Goal: Task Accomplishment & Management: Use online tool/utility

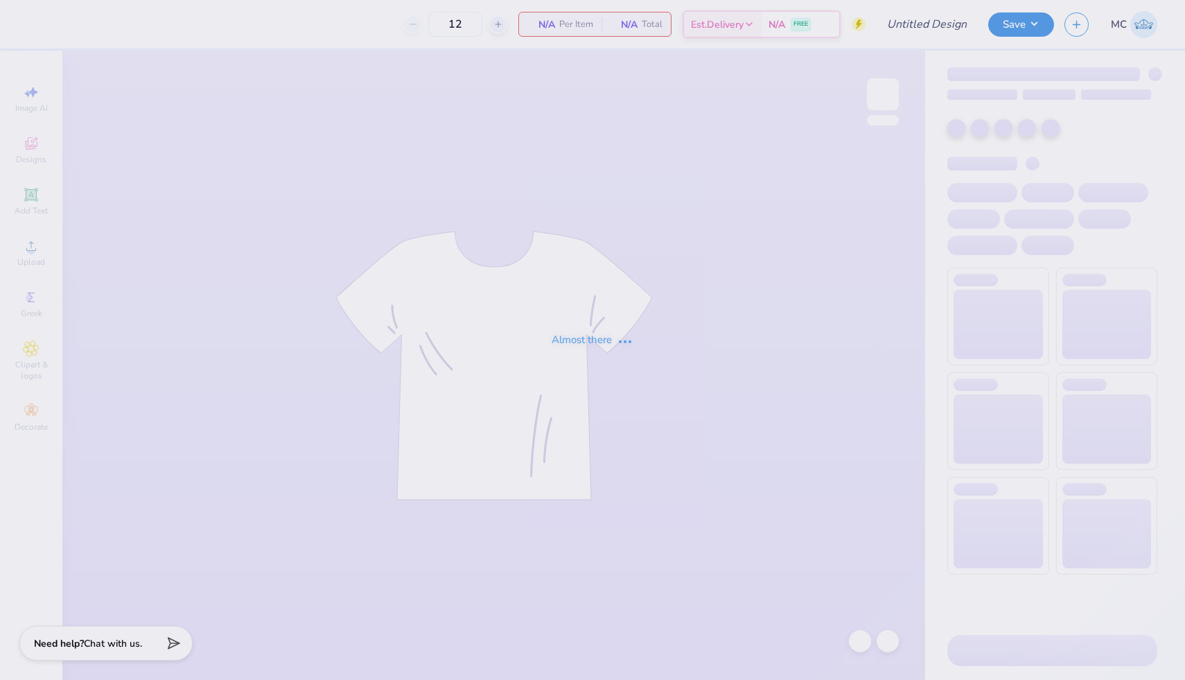
type input "Theta Mock Neck"
type input "50"
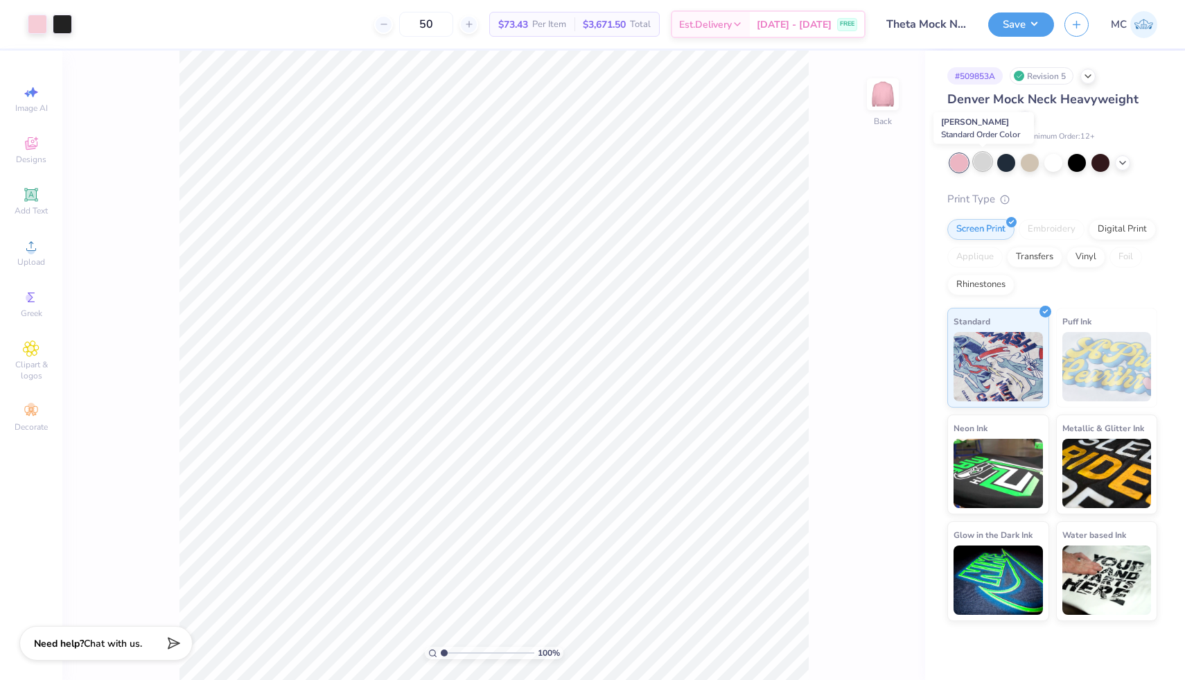
click at [979, 163] on div at bounding box center [982, 161] width 18 height 18
click at [1033, 162] on div at bounding box center [1029, 161] width 18 height 18
click at [1122, 163] on icon at bounding box center [1122, 161] width 11 height 11
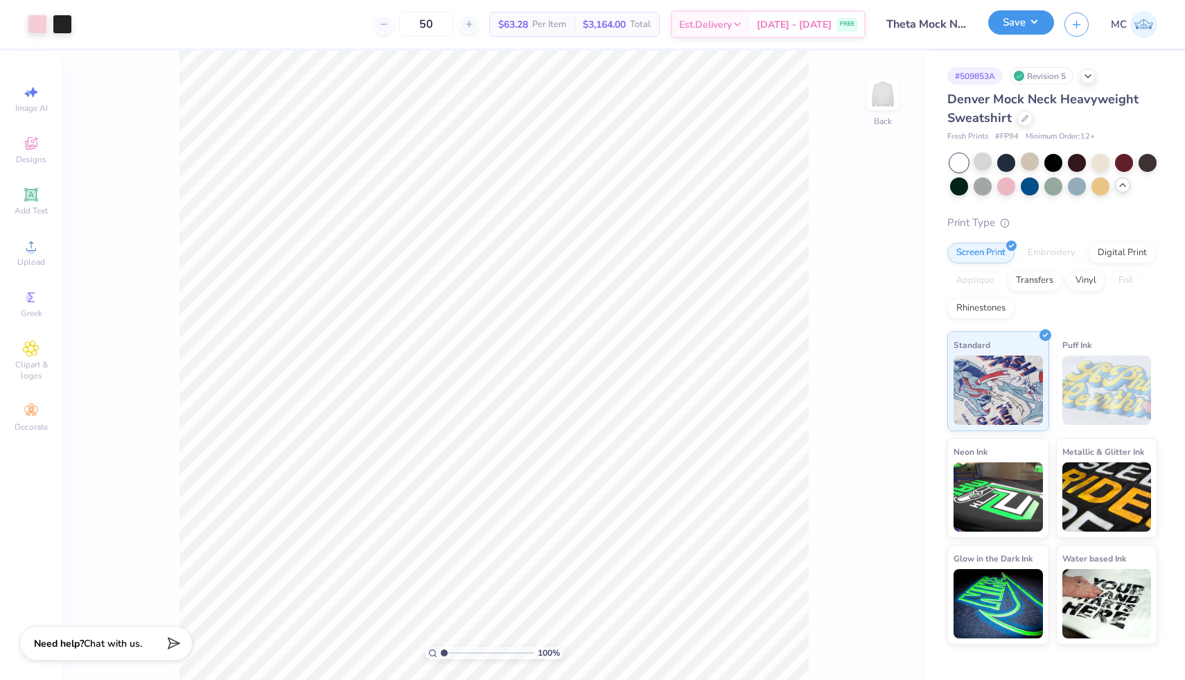
click at [1038, 22] on button "Save" at bounding box center [1021, 22] width 66 height 24
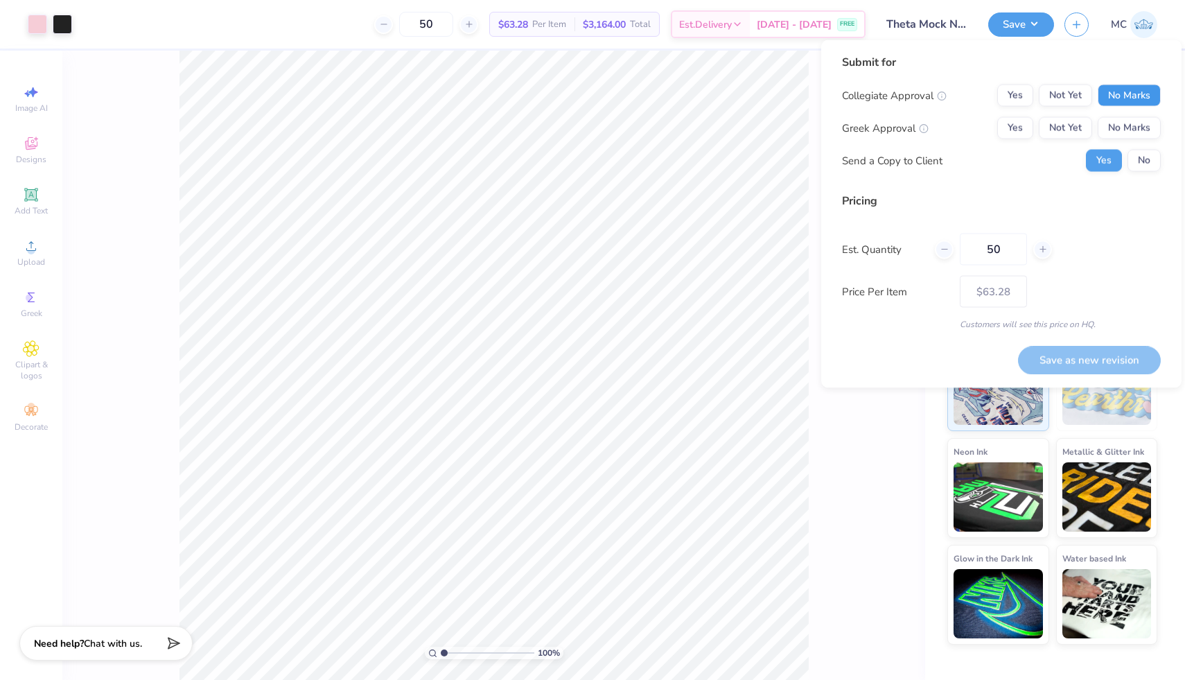
click at [1122, 89] on button "No Marks" at bounding box center [1128, 96] width 63 height 22
click at [1011, 128] on button "Yes" at bounding box center [1015, 128] width 36 height 22
click at [1146, 161] on button "No" at bounding box center [1143, 161] width 33 height 22
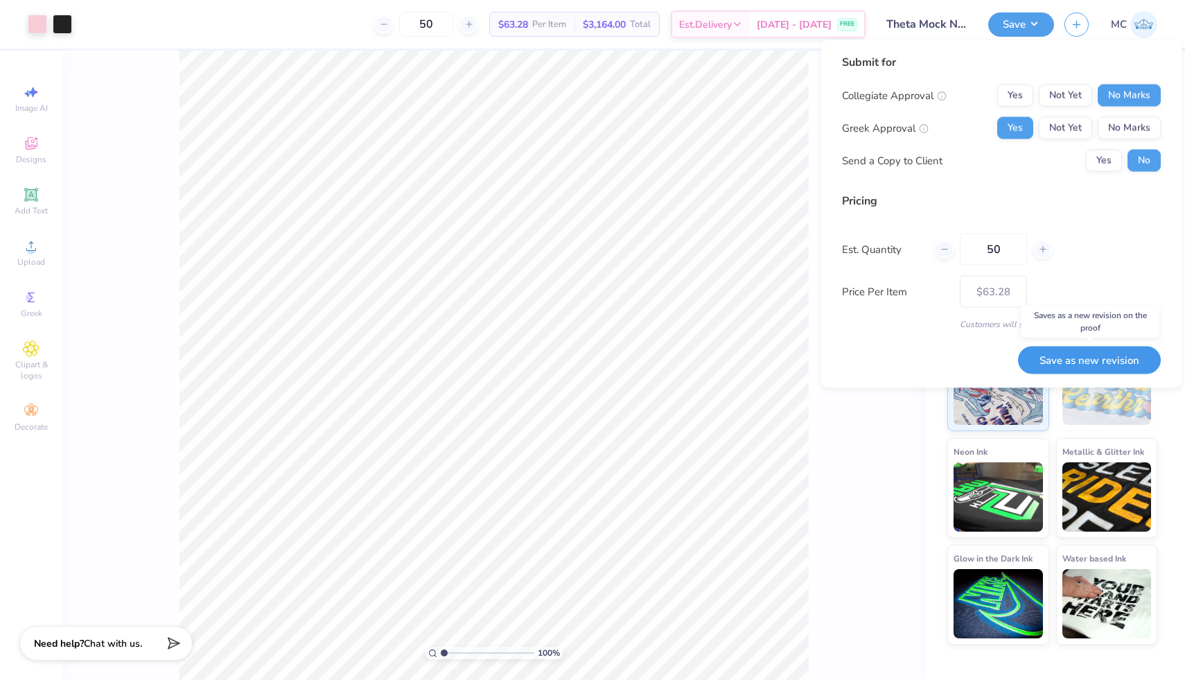
click at [1093, 362] on button "Save as new revision" at bounding box center [1089, 360] width 143 height 28
type input "– –"
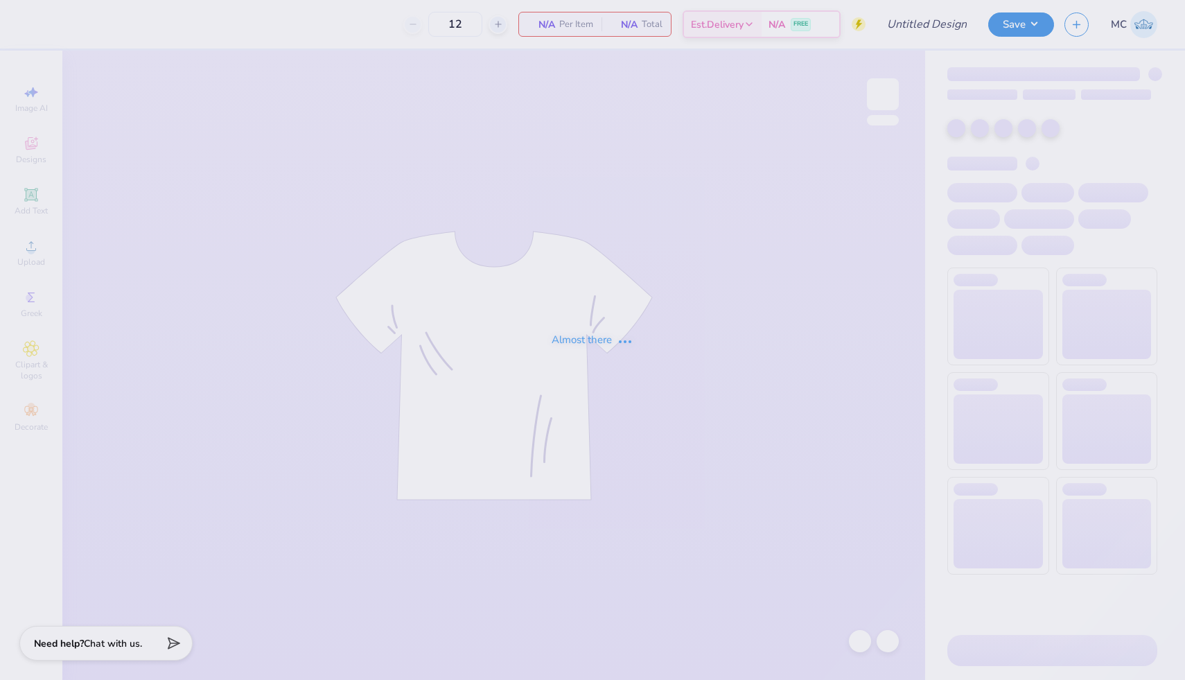
type input "Theta Mock Neck"
type input "50"
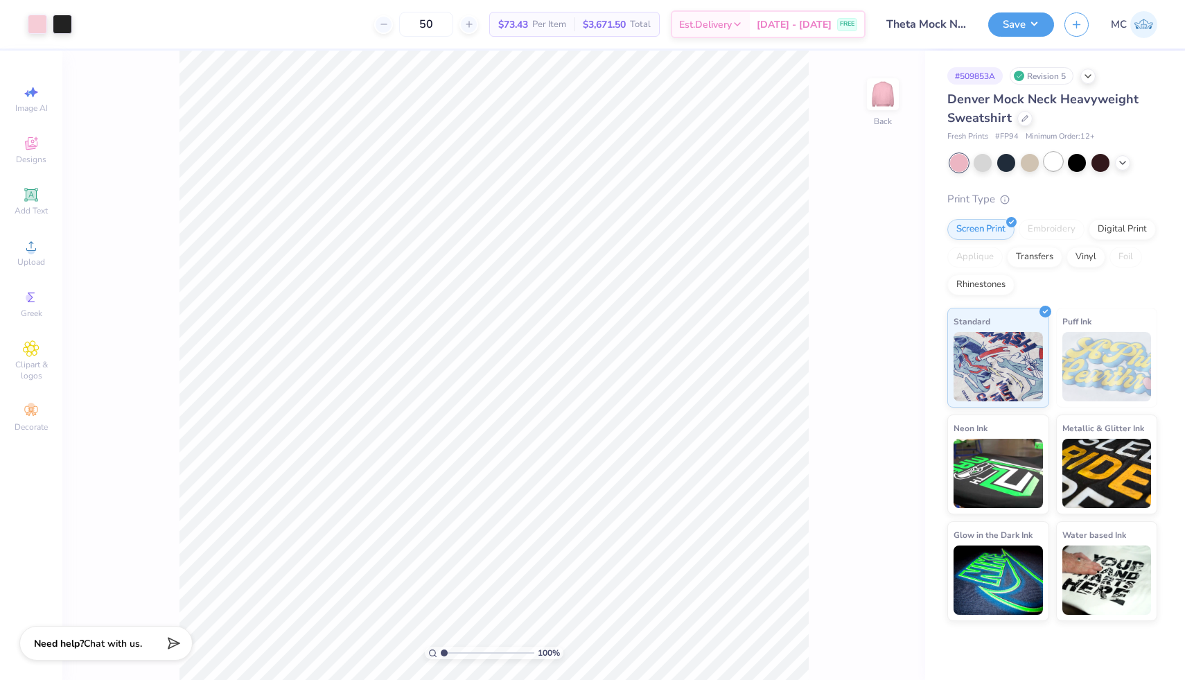
click at [1052, 165] on div at bounding box center [1053, 161] width 18 height 18
click at [820, 108] on div "100 % Back W 13.60 13.60 " H 8.04 8.04 " Y 2.20 2.20 " Center Middle Top Bottom" at bounding box center [493, 365] width 862 height 629
click at [1031, 23] on button "Save" at bounding box center [1021, 22] width 66 height 24
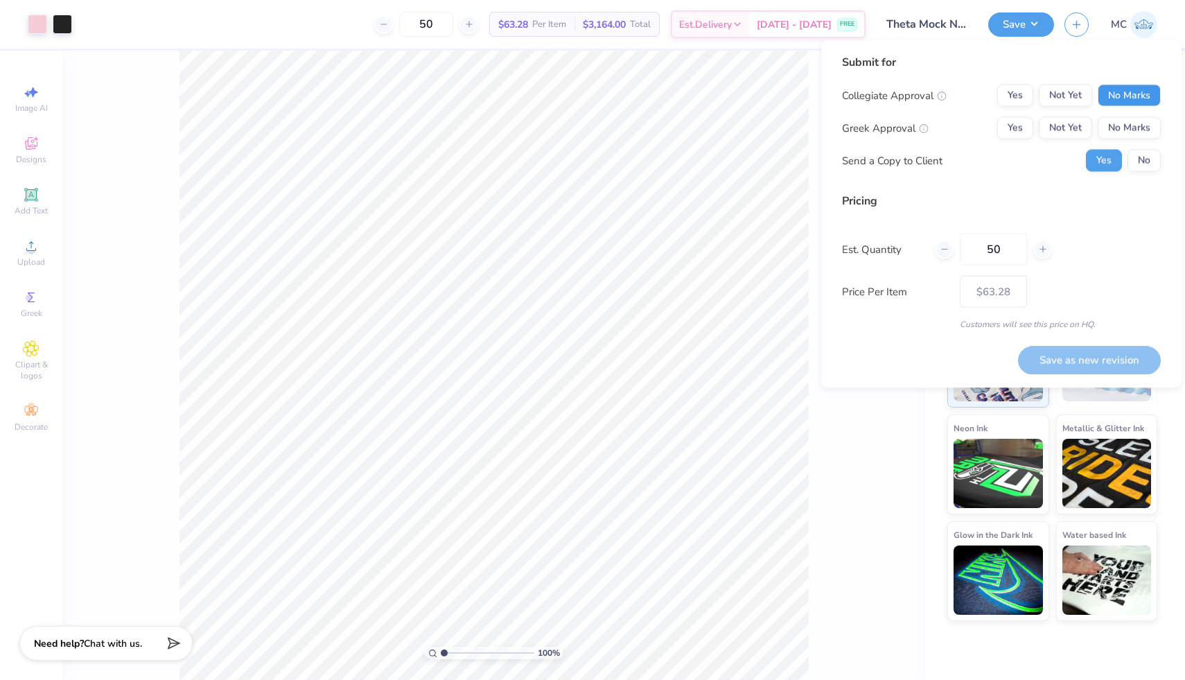
click at [1132, 100] on button "No Marks" at bounding box center [1128, 96] width 63 height 22
click at [1011, 129] on button "Yes" at bounding box center [1015, 128] width 36 height 22
click at [1085, 230] on div "Pricing Est. Quantity 50 Price Per Item $63.28 Customers will see this price on…" at bounding box center [1001, 262] width 319 height 138
click at [1093, 236] on div "Est. Quantity 50" at bounding box center [1001, 249] width 319 height 32
click at [1153, 151] on button "No" at bounding box center [1143, 161] width 33 height 22
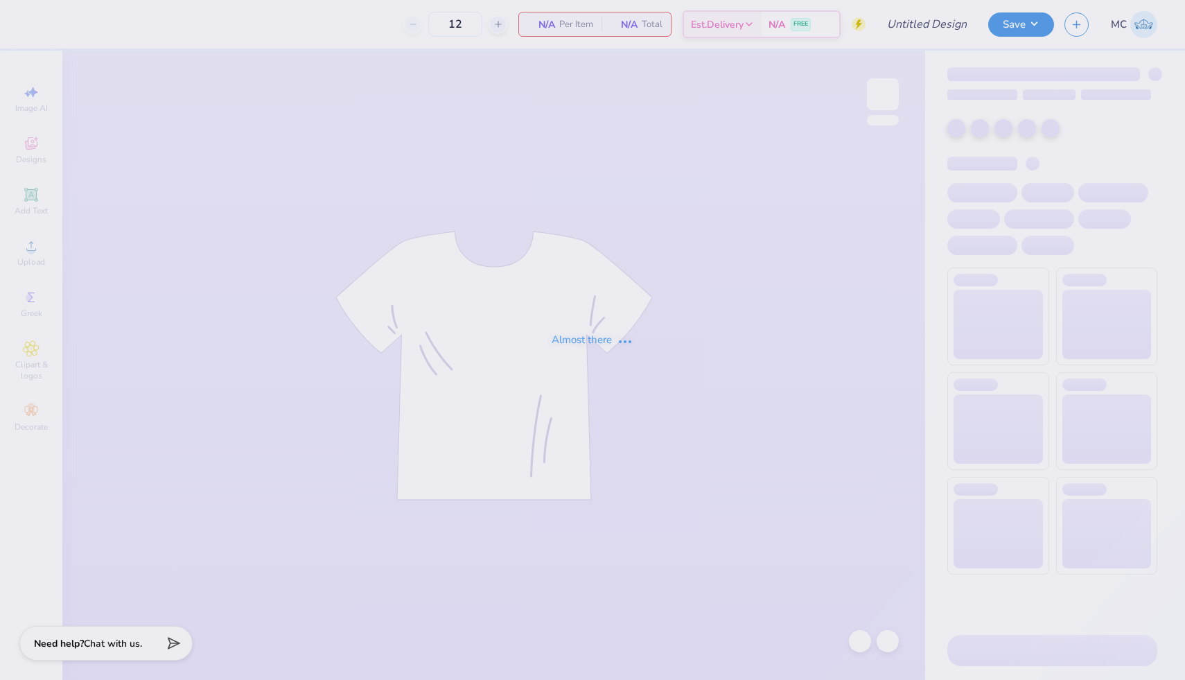
type input "Theta Mock Neck"
type input "50"
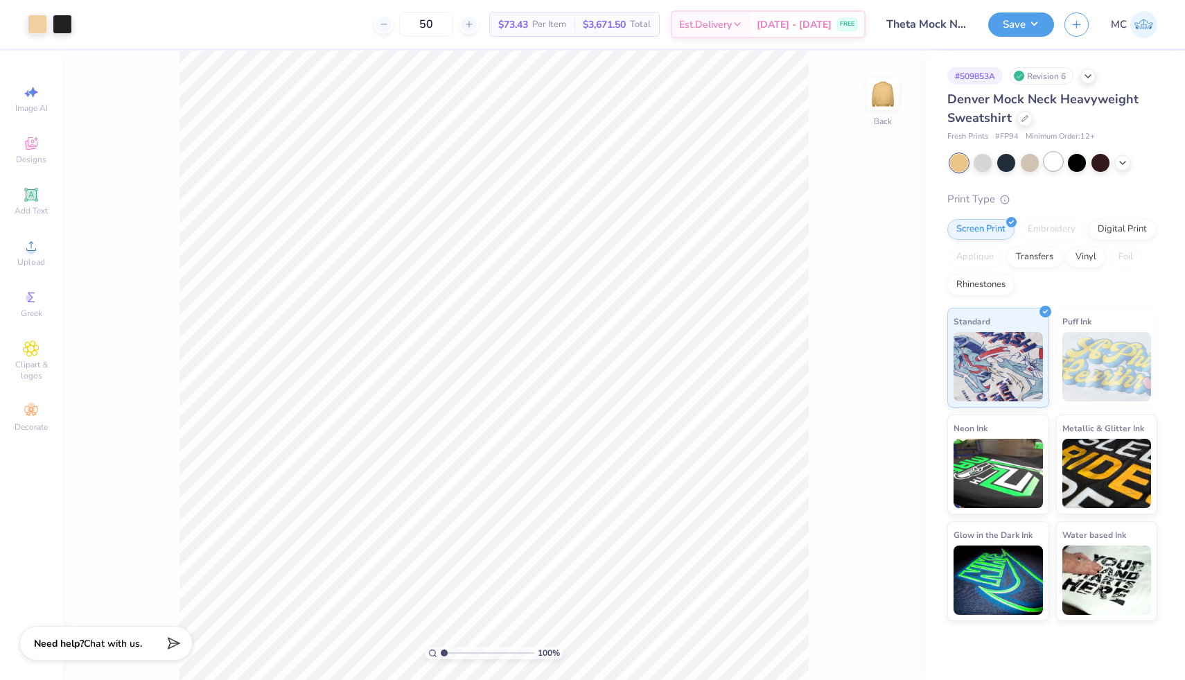
click at [1050, 162] on div at bounding box center [1053, 161] width 18 height 18
click at [1036, 24] on button "Save" at bounding box center [1021, 22] width 66 height 24
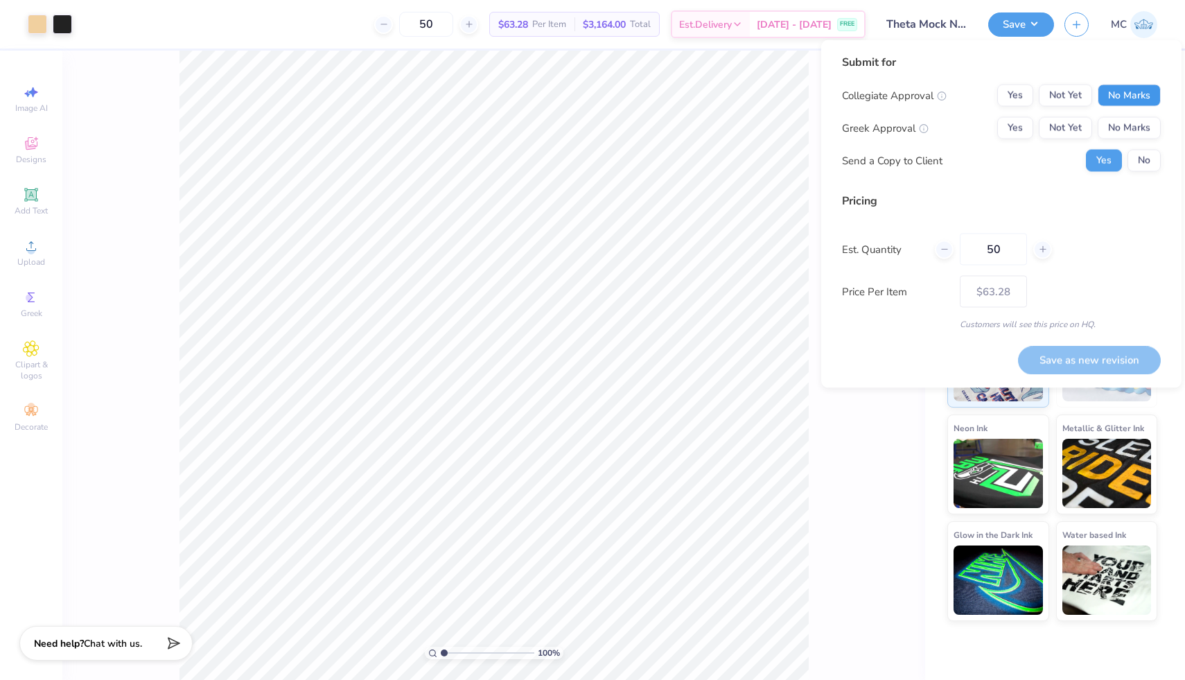
click at [1120, 89] on button "No Marks" at bounding box center [1128, 96] width 63 height 22
click at [1020, 134] on button "Yes" at bounding box center [1015, 128] width 36 height 22
click at [1101, 360] on button "Save as new revision" at bounding box center [1089, 360] width 143 height 28
type input "$63.28"
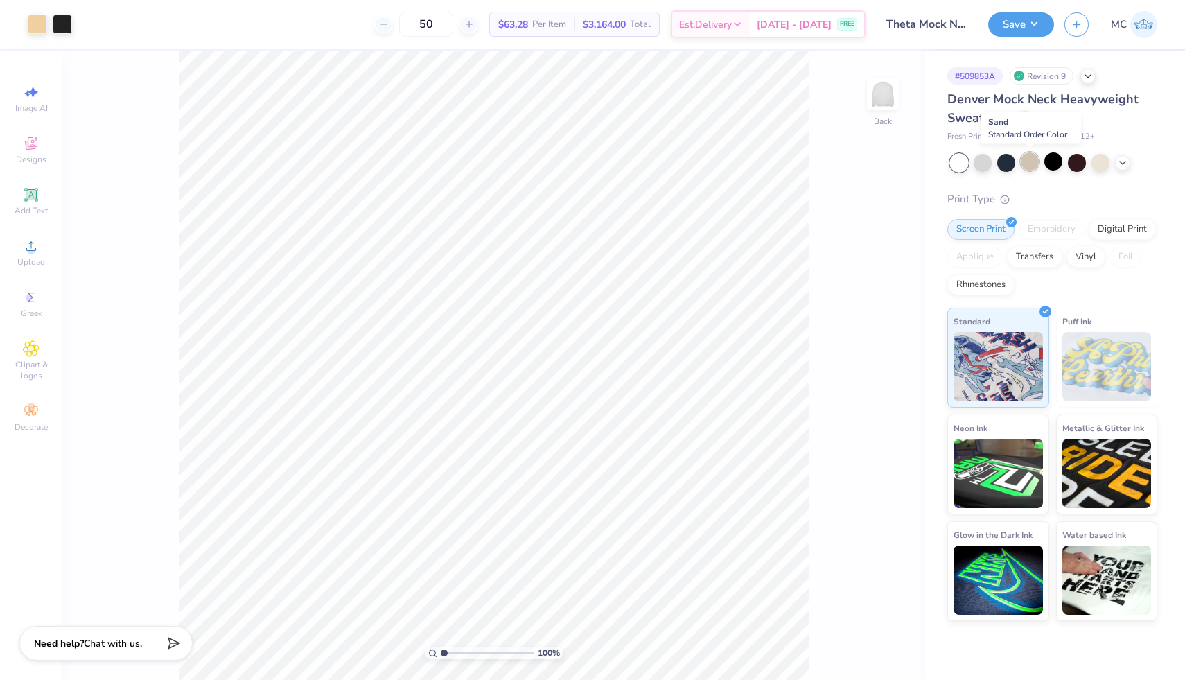
click at [1028, 168] on div at bounding box center [1029, 161] width 18 height 18
click at [25, 211] on span "Add Text" at bounding box center [31, 210] width 33 height 11
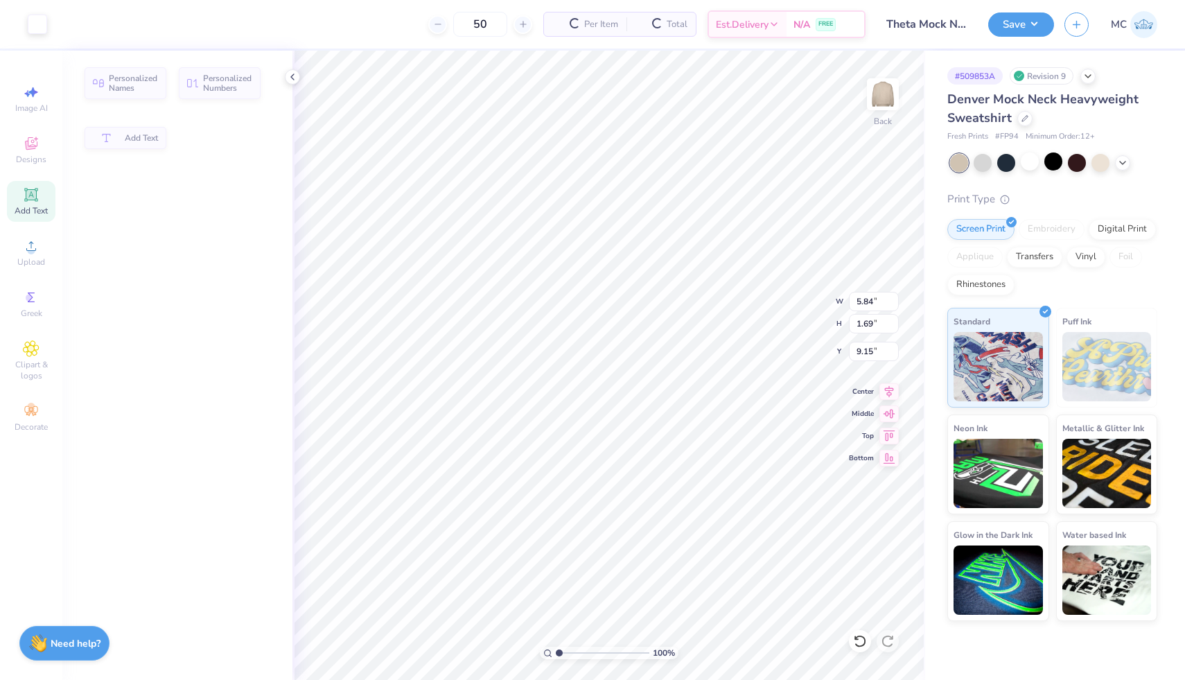
type input "5.84"
type input "1.69"
type input "9.15"
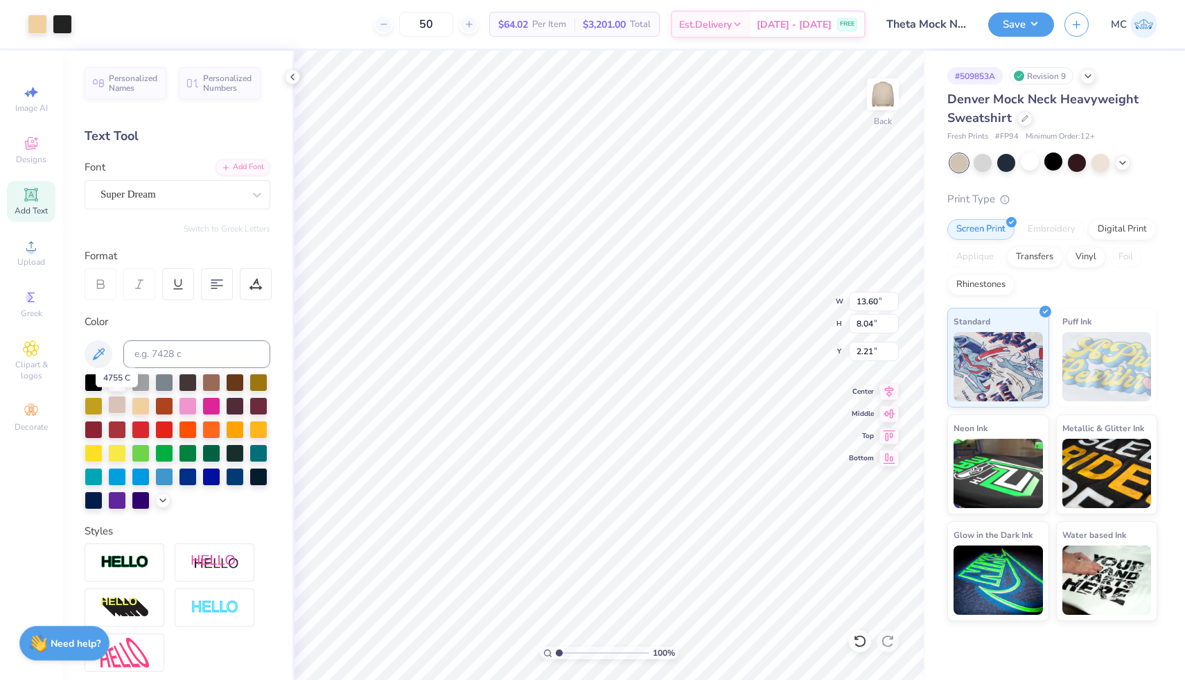
click at [118, 404] on div at bounding box center [117, 405] width 18 height 18
click at [24, 140] on icon at bounding box center [31, 143] width 17 height 17
